Goal: Check status: Check status

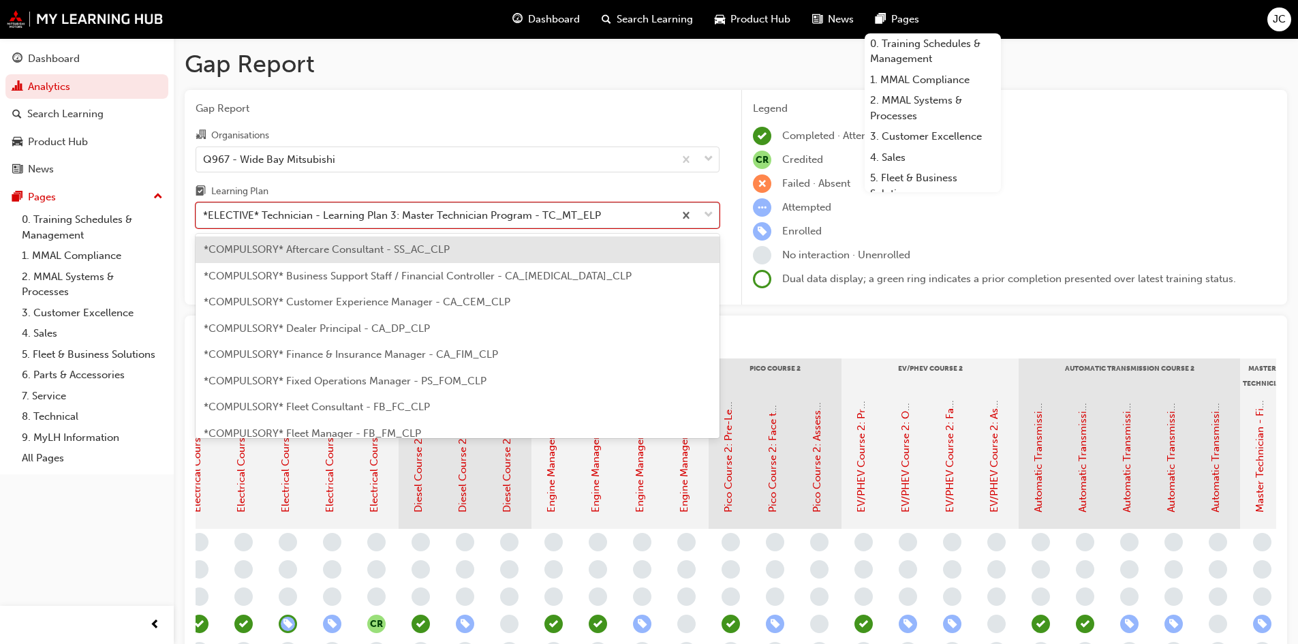
click at [394, 223] on div "*ELECTIVE* Technician - Learning Plan 3: Master Technician Program - TC_MT_ELP" at bounding box center [402, 216] width 398 height 16
click at [204, 221] on input "Learning Plan option *ELECTIVE* Technician - Learning Plan 3: Master Technician…" at bounding box center [203, 215] width 1 height 12
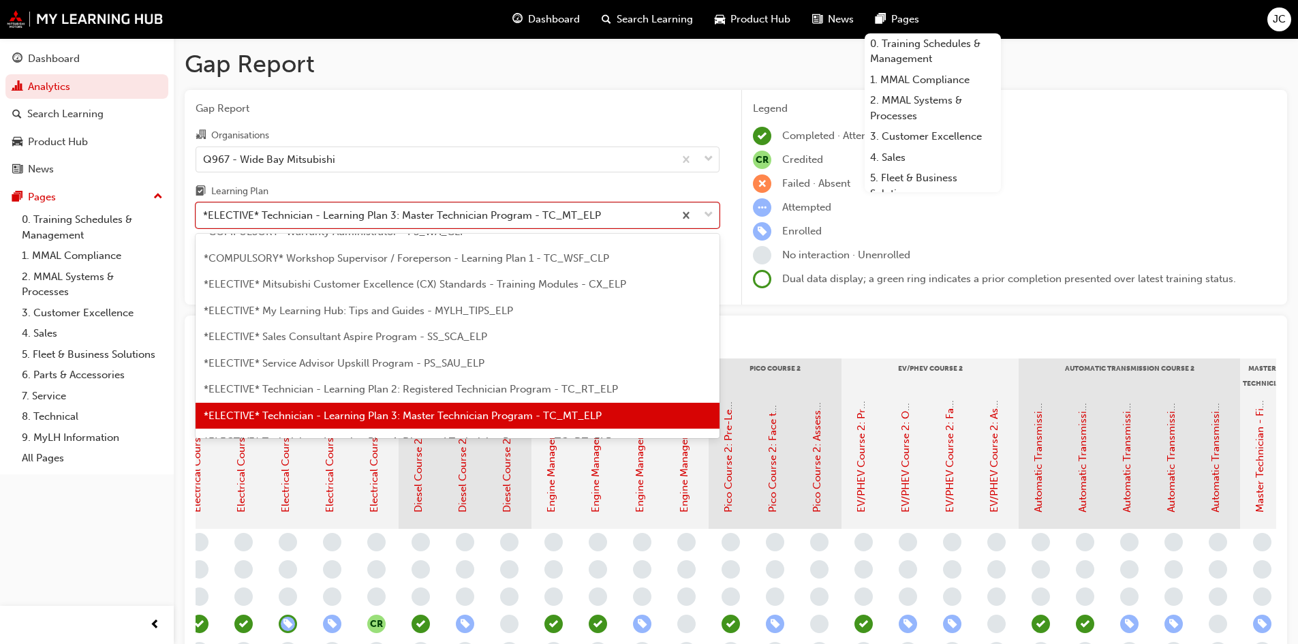
click at [410, 384] on span "*ELECTIVE* Technician - Learning Plan 2: Registered Technician Program - TC_RT_…" at bounding box center [411, 389] width 414 height 12
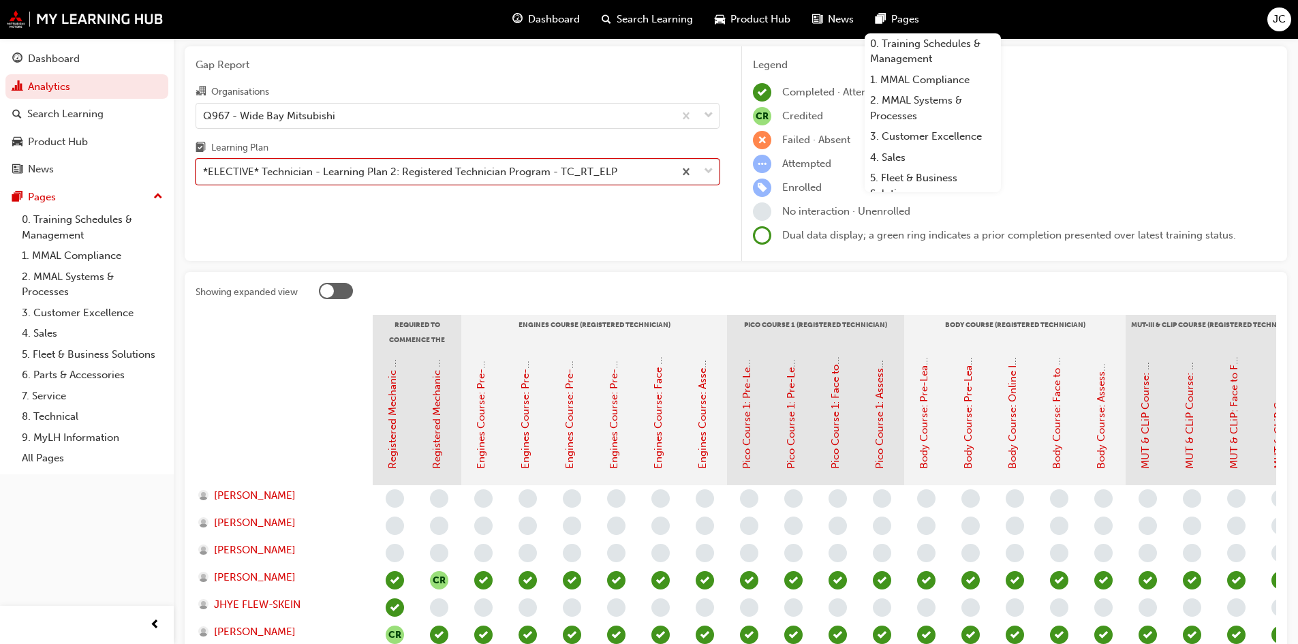
scroll to position [68, 0]
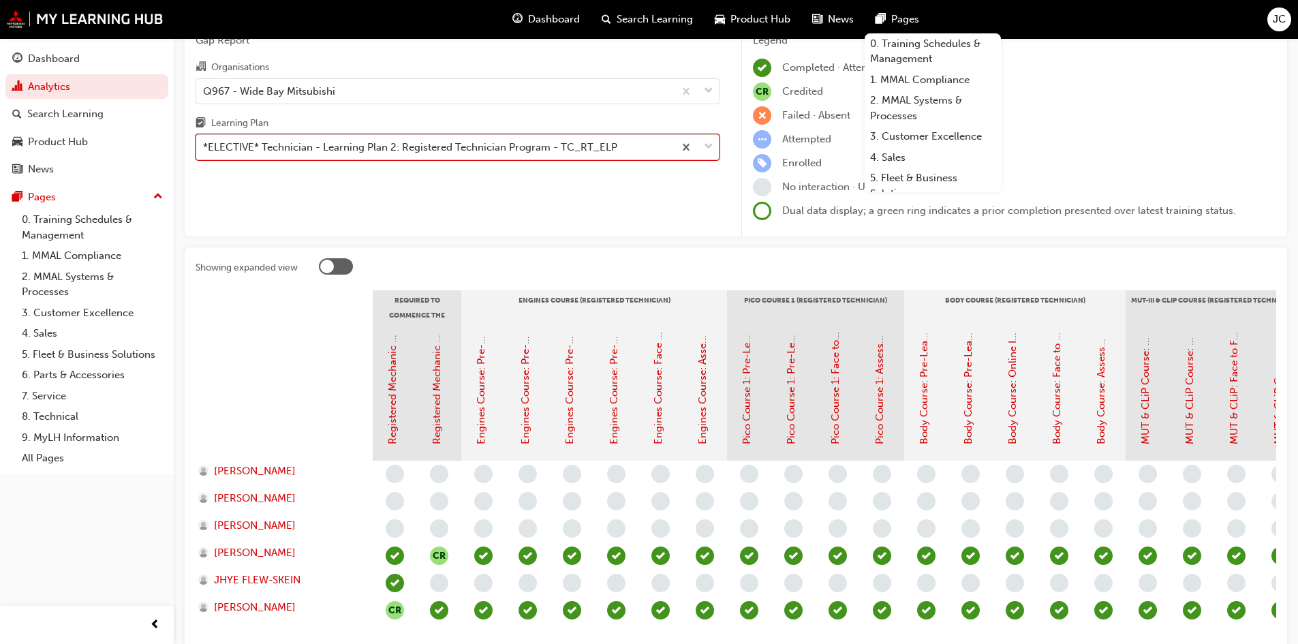
click at [514, 155] on div "*ELECTIVE* Technician - Learning Plan 2: Registered Technician Program - TC_RT_…" at bounding box center [410, 148] width 414 height 16
click at [204, 153] on input "Learning Plan option *ELECTIVE* Technician - Learning Plan 2: Registered Techni…" at bounding box center [203, 147] width 1 height 12
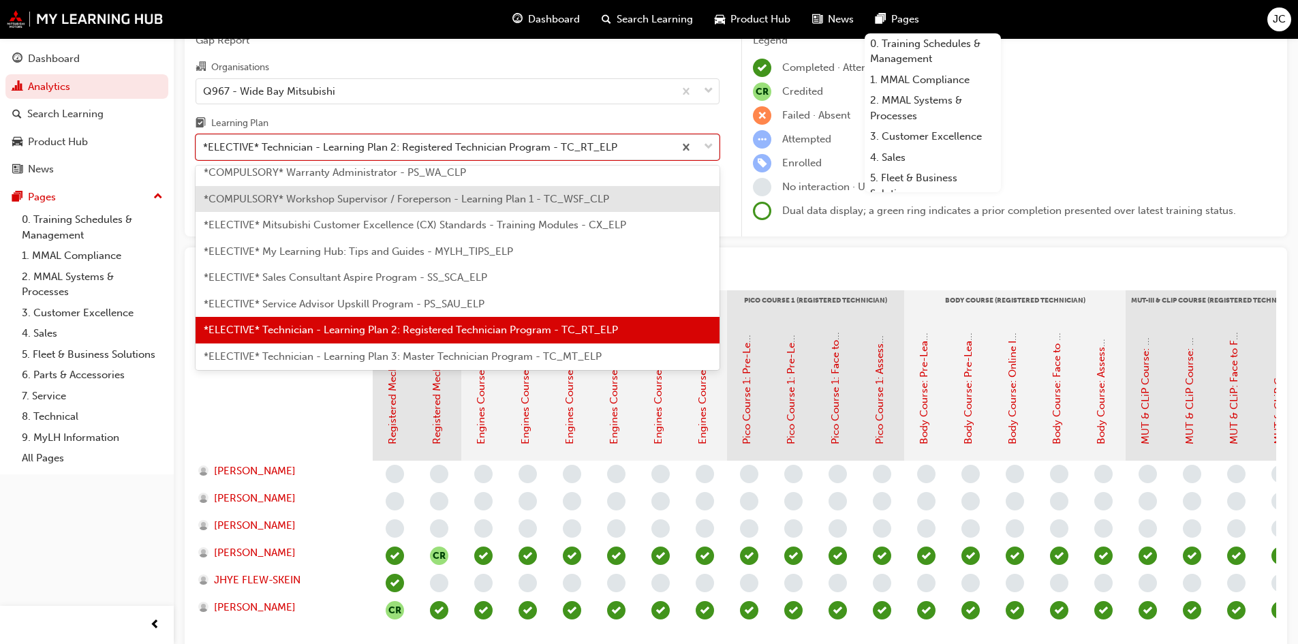
scroll to position [500, 0]
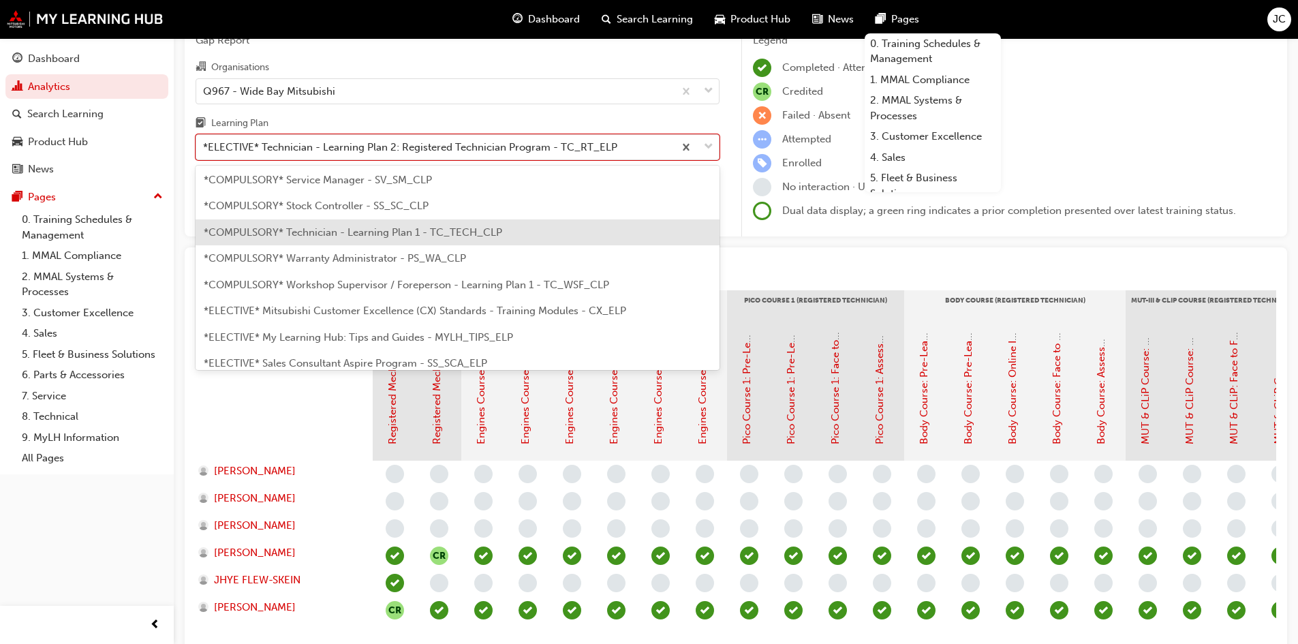
click at [454, 235] on span "*COMPULSORY* Technician - Learning Plan 1 - TC_TECH_CLP" at bounding box center [353, 232] width 298 height 12
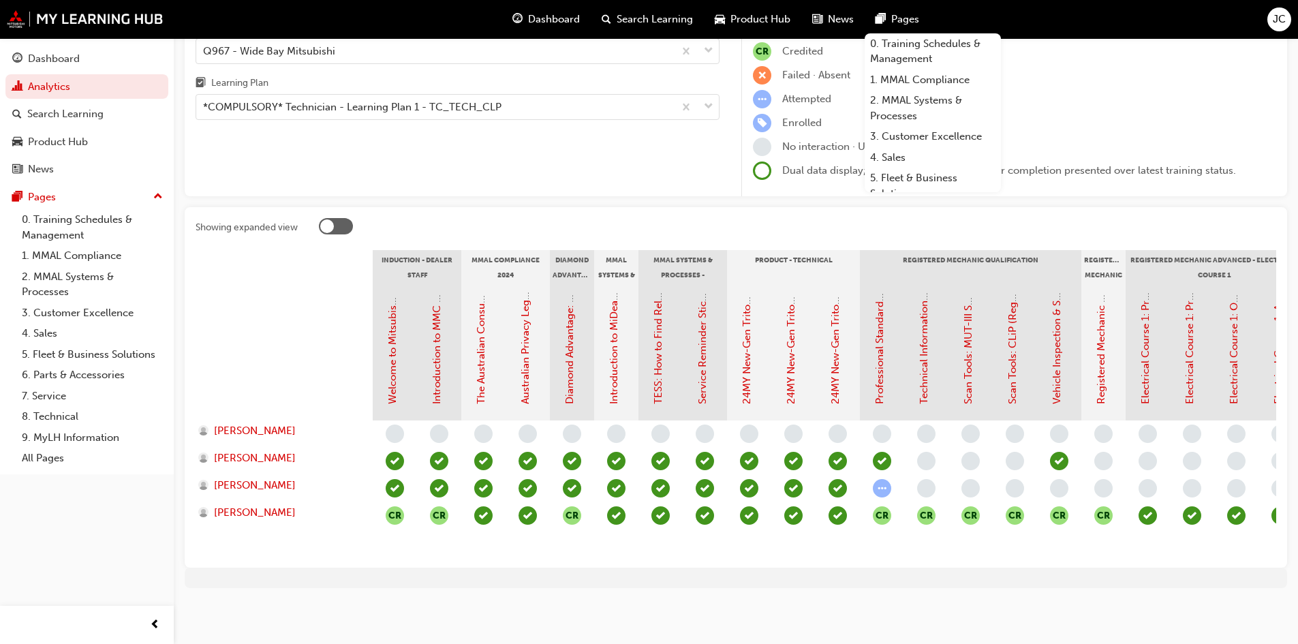
drag, startPoint x: 0, startPoint y: 230, endPoint x: 0, endPoint y: 294, distance: 63.4
